Goal: Task Accomplishment & Management: Manage account settings

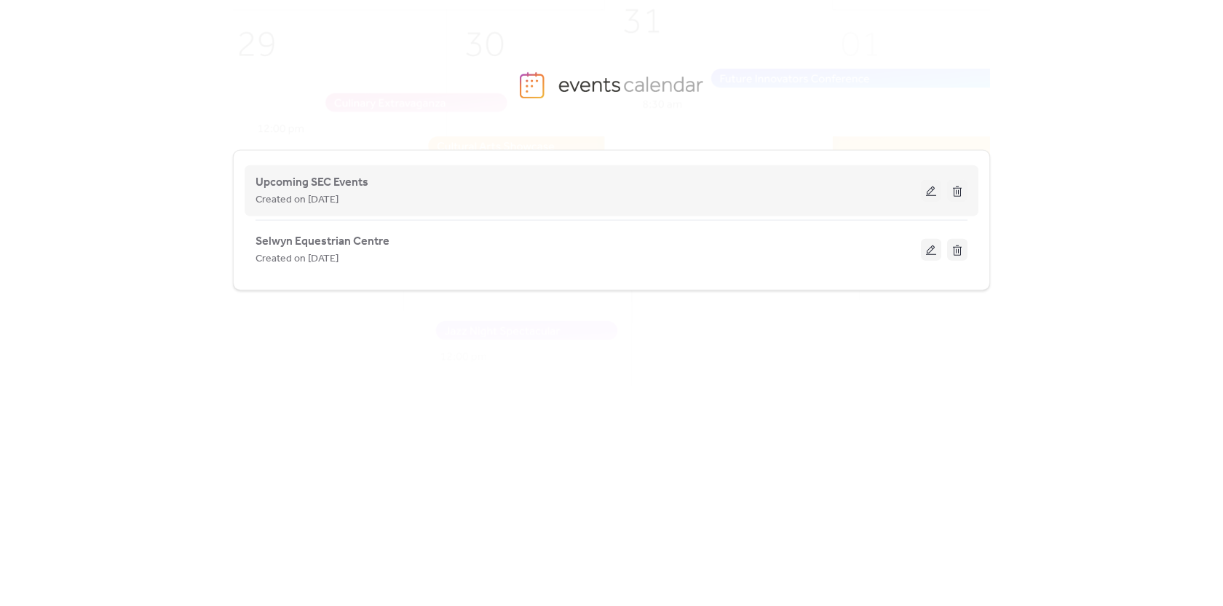
click at [719, 197] on div "Created on [DATE]" at bounding box center [589, 199] width 666 height 17
click at [929, 192] on button at bounding box center [931, 191] width 20 height 22
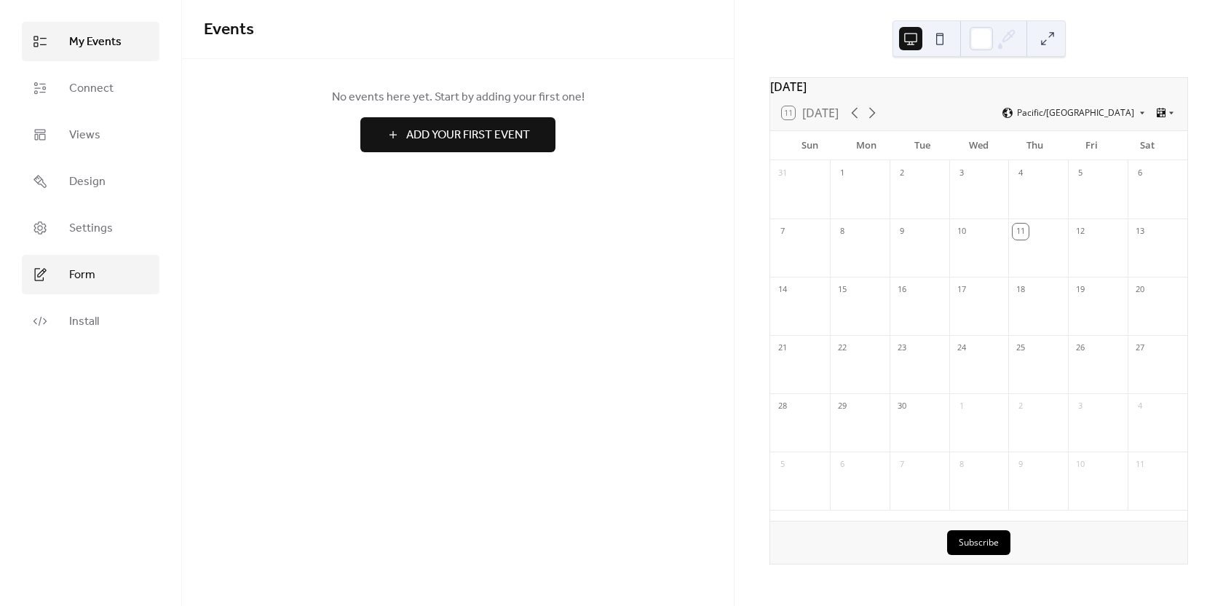
click at [76, 280] on span "Form" at bounding box center [82, 275] width 26 height 17
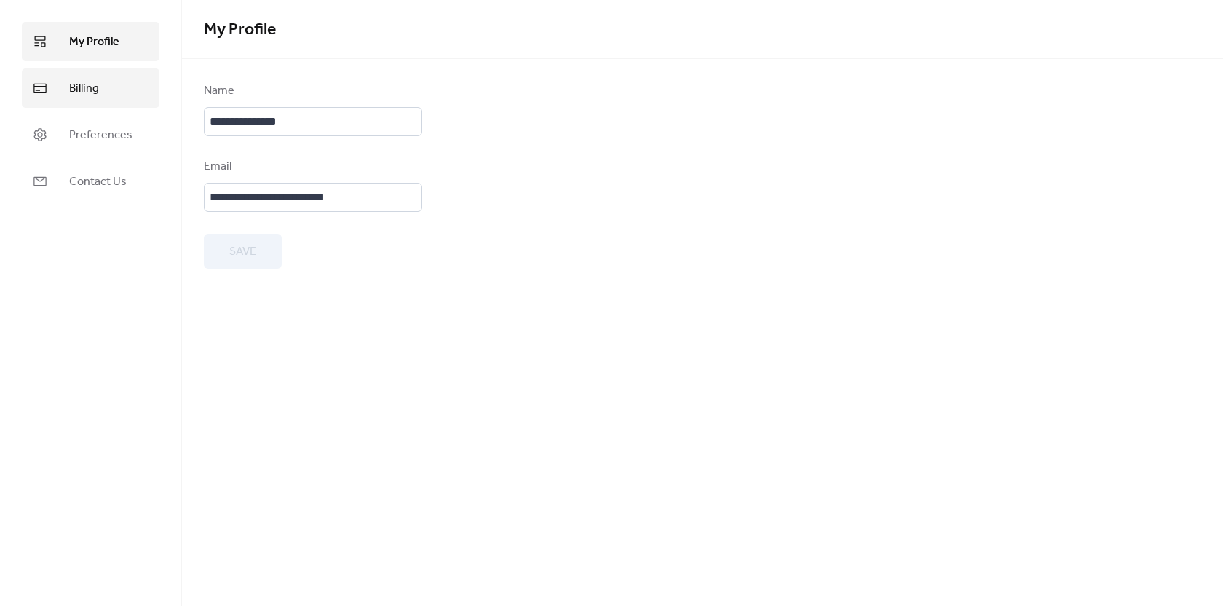
click at [64, 92] on link "Billing" at bounding box center [91, 87] width 138 height 39
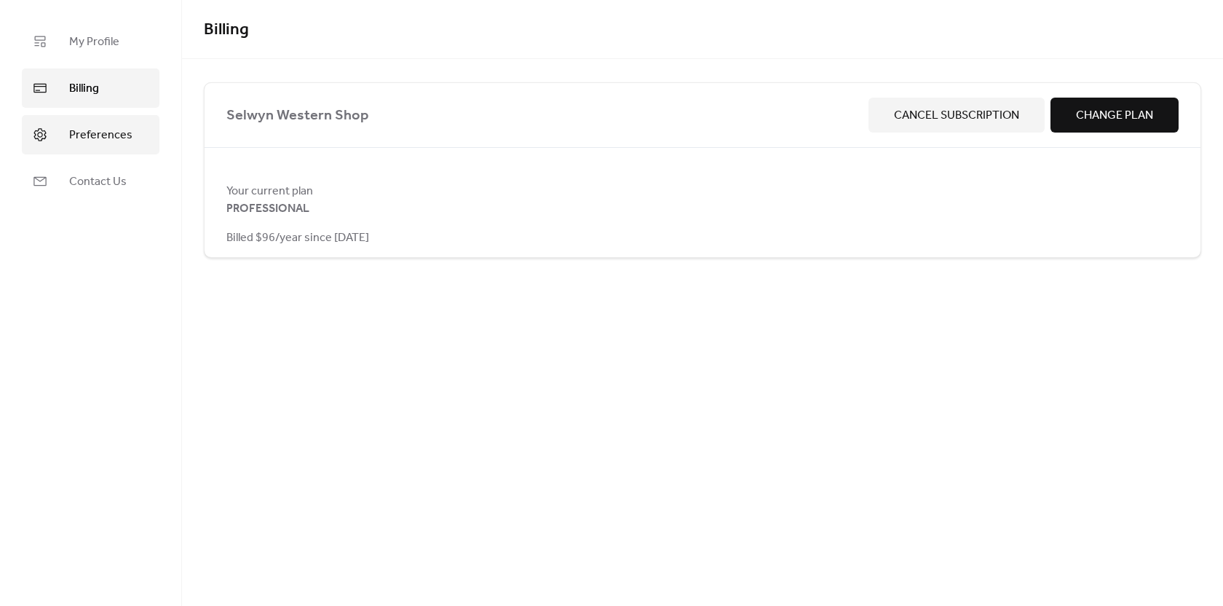
click at [85, 137] on span "Preferences" at bounding box center [100, 135] width 63 height 17
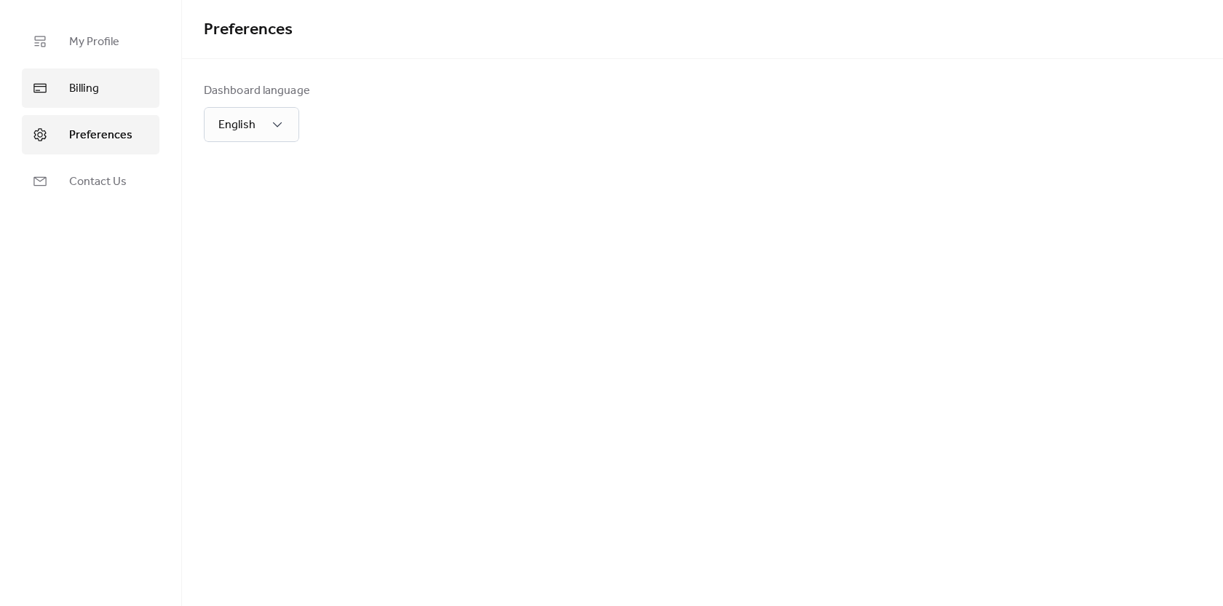
click at [82, 90] on span "Billing" at bounding box center [84, 88] width 30 height 17
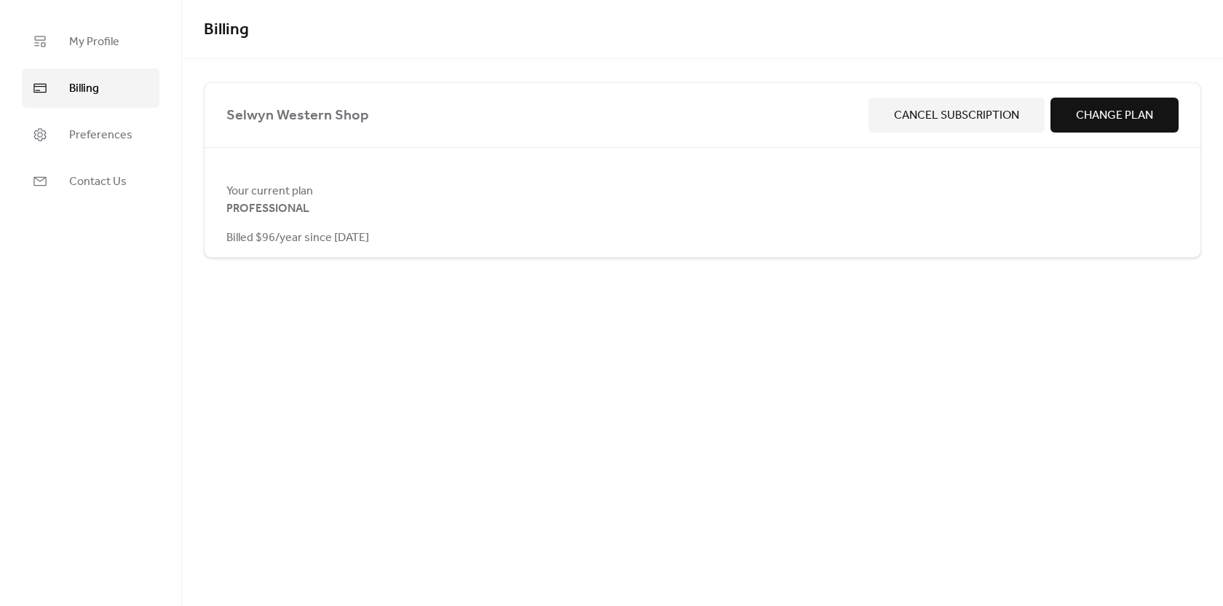
click at [1115, 116] on span "Change Plan" at bounding box center [1114, 115] width 77 height 17
